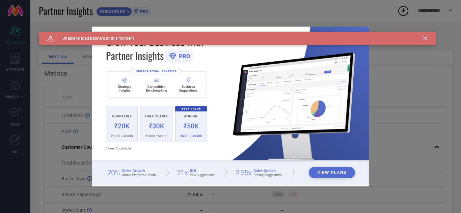
click at [424, 36] on div "Caution Created with Sketch. Unable to load banners at this moment" at bounding box center [237, 38] width 396 height 13
click at [426, 39] on icon at bounding box center [425, 38] width 4 height 4
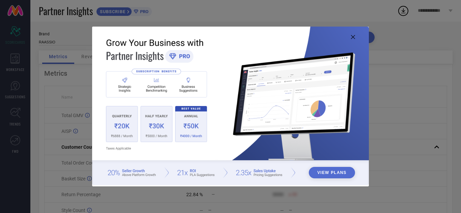
click at [353, 37] on icon at bounding box center [353, 37] width 4 height 4
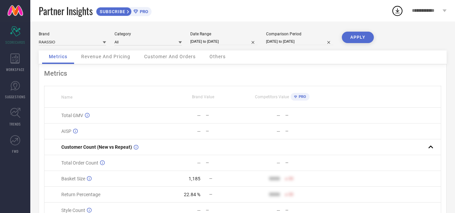
select select "7"
select select "2025"
select select "8"
select select "2025"
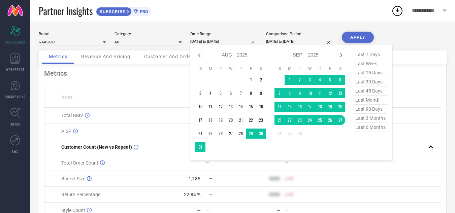
click at [241, 43] on input "[DATE] to [DATE]" at bounding box center [223, 41] width 67 height 7
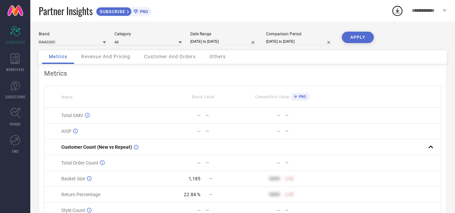
click at [108, 71] on div "Metrics" at bounding box center [242, 73] width 397 height 8
click at [17, 58] on icon at bounding box center [14, 59] width 9 height 10
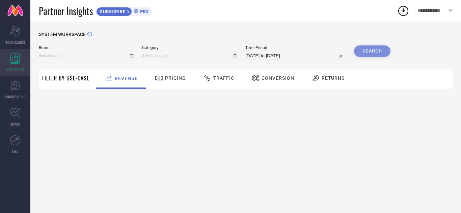
type input "RAASSIO"
type input "All"
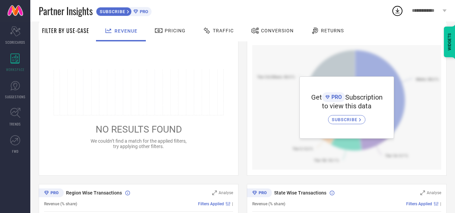
scroll to position [121, 0]
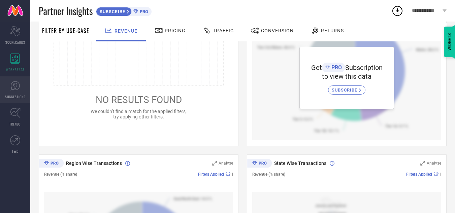
click at [20, 95] on span "SUGGESTIONS" at bounding box center [15, 96] width 21 height 5
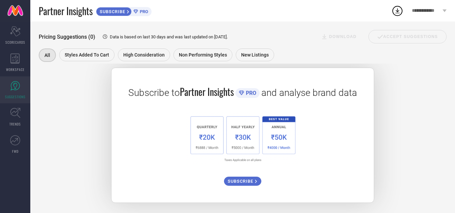
scroll to position [113, 0]
click at [11, 106] on link "TRENDS" at bounding box center [15, 117] width 30 height 27
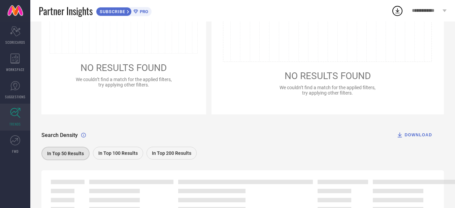
click at [11, 106] on link "TRENDS" at bounding box center [15, 117] width 30 height 27
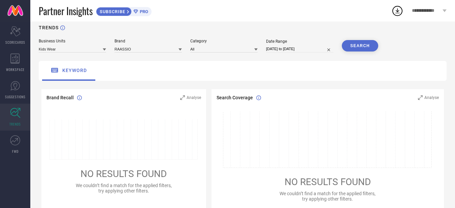
scroll to position [44, 0]
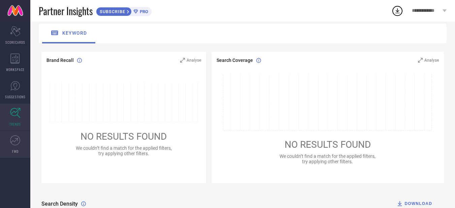
click at [14, 138] on icon at bounding box center [15, 141] width 10 height 10
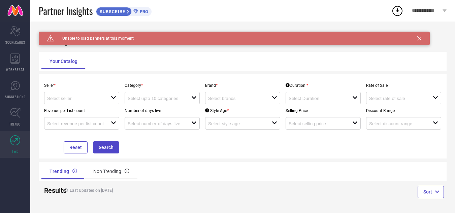
click at [159, 137] on div "Seller * open Category * open Brand * open Duration * open Rate of Sale open Re…" at bounding box center [242, 116] width 403 height 75
